Goal: Register for event/course

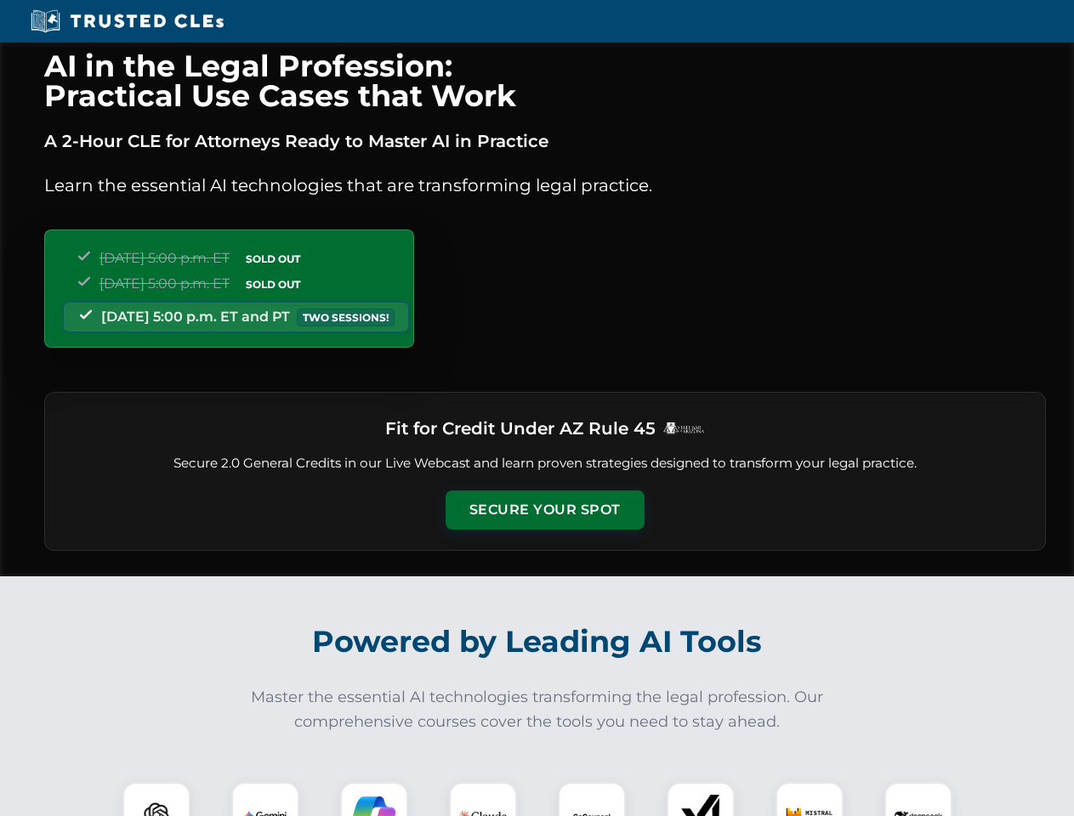
click at [544, 510] on button "Secure Your Spot" at bounding box center [545, 510] width 199 height 39
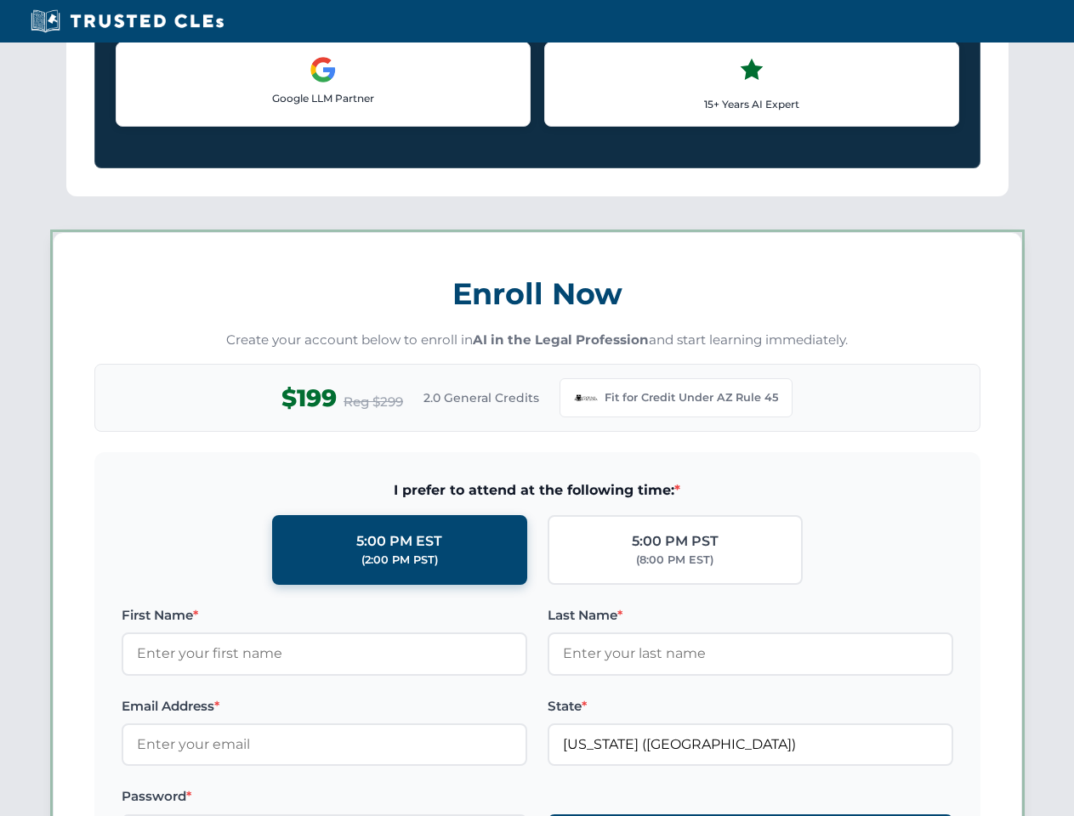
click at [374, 799] on label "Password *" at bounding box center [325, 797] width 406 height 20
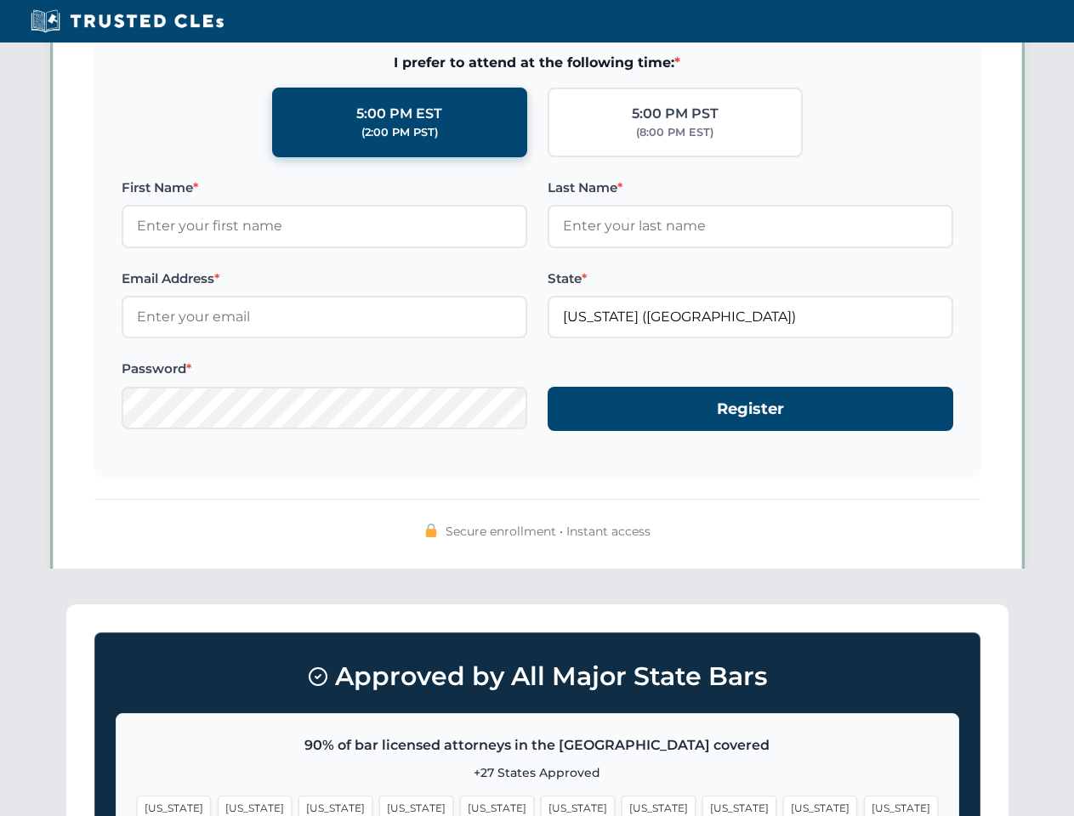
click at [783, 799] on span "[US_STATE]" at bounding box center [820, 808] width 74 height 25
